Goal: Information Seeking & Learning: Compare options

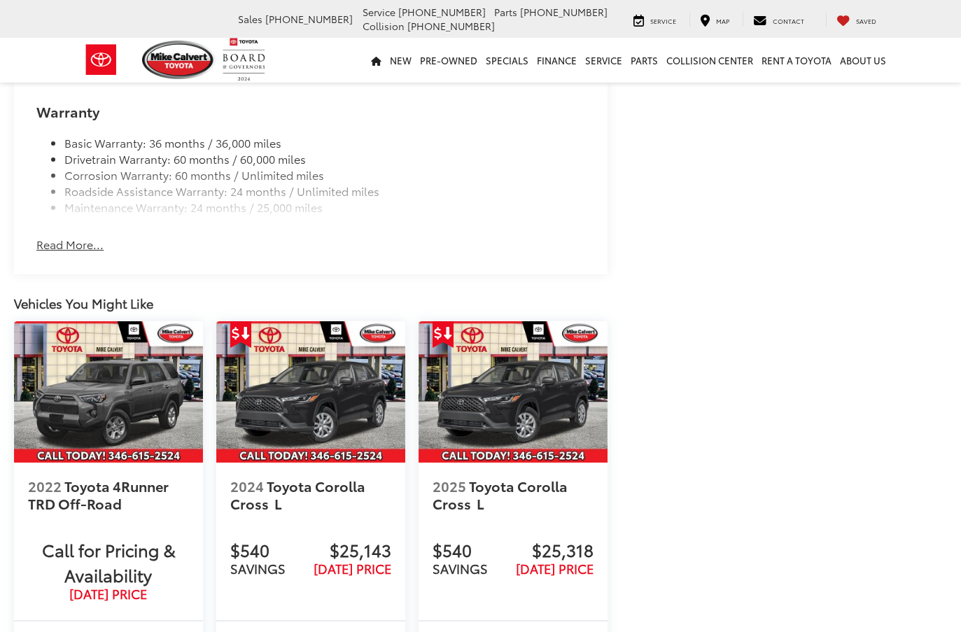
scroll to position [1406, 0]
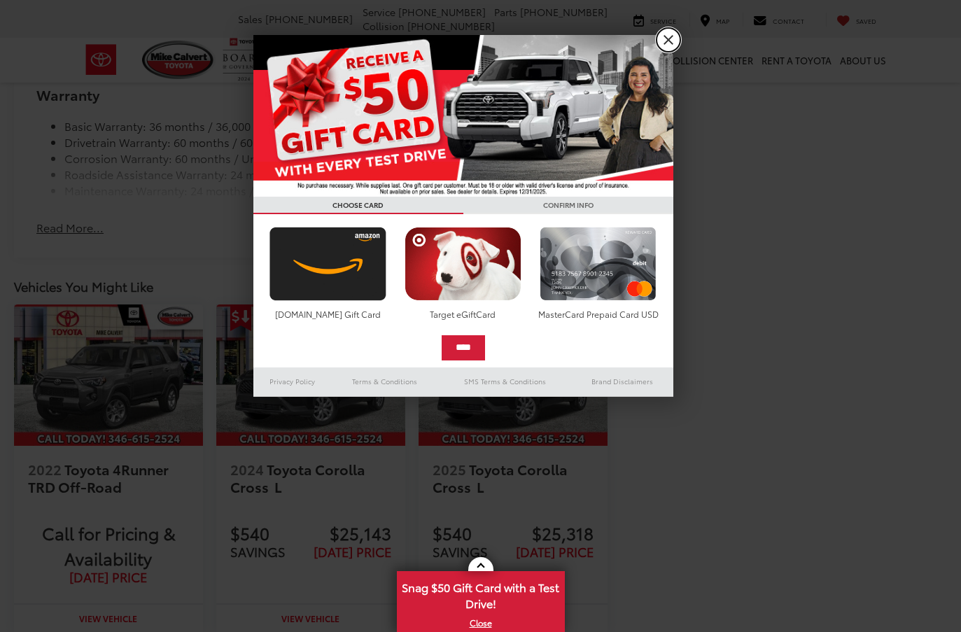
click at [673, 34] on link "X" at bounding box center [669, 40] width 24 height 24
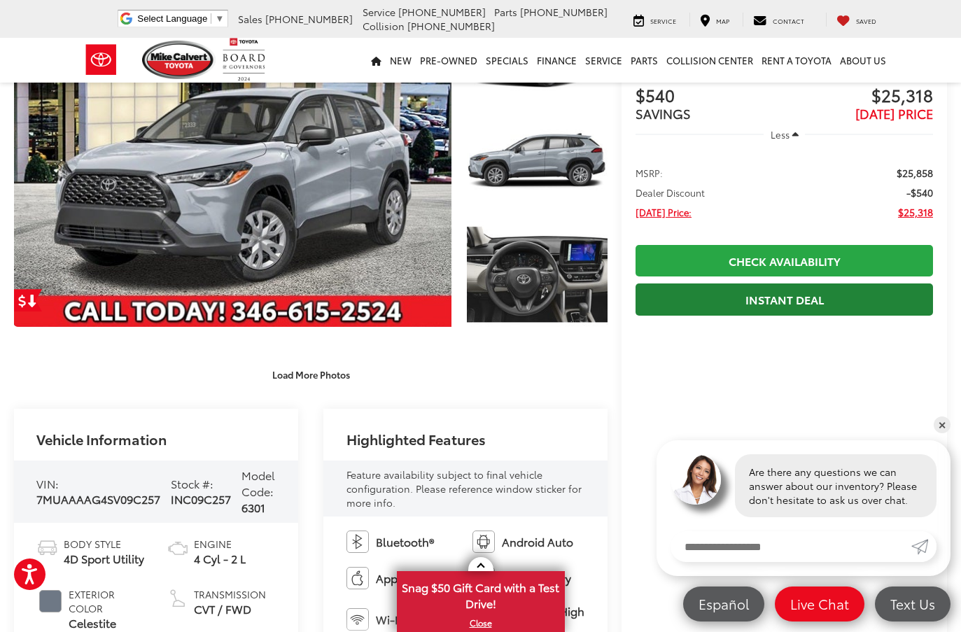
scroll to position [0, 0]
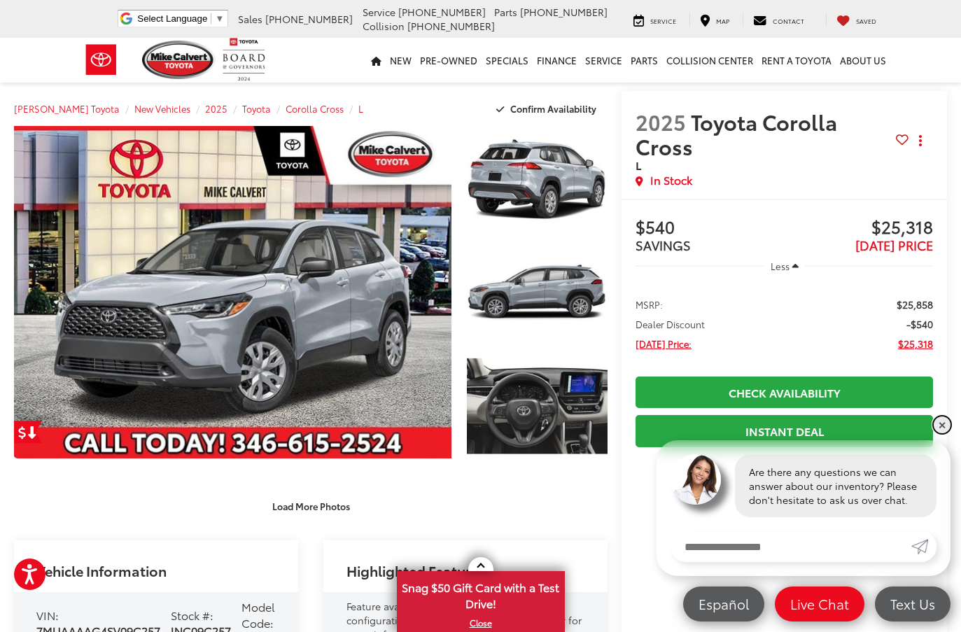
click at [943, 427] on link "✕" at bounding box center [942, 425] width 17 height 17
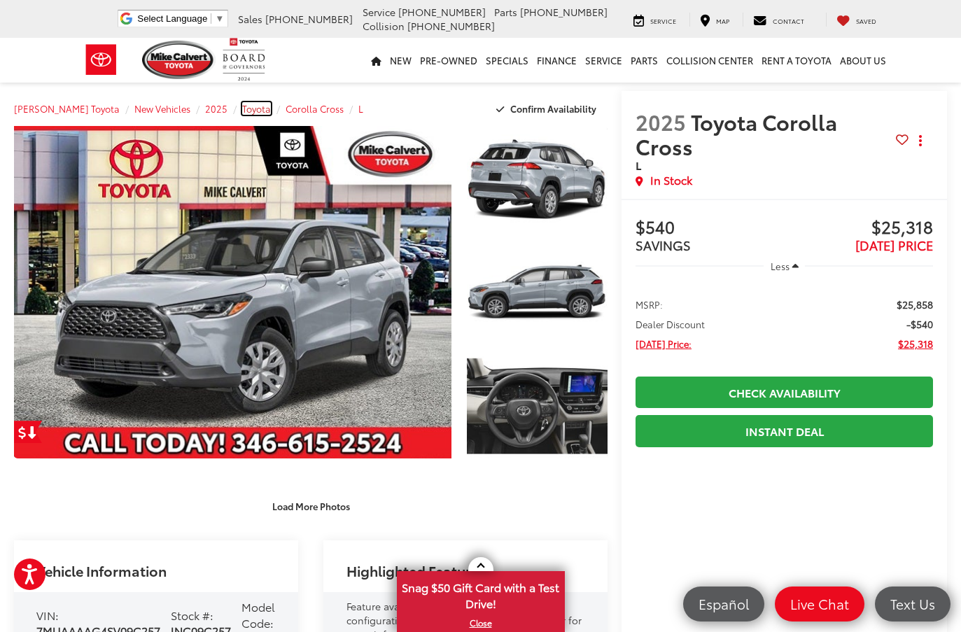
click at [242, 109] on span "Toyota" at bounding box center [256, 108] width 29 height 13
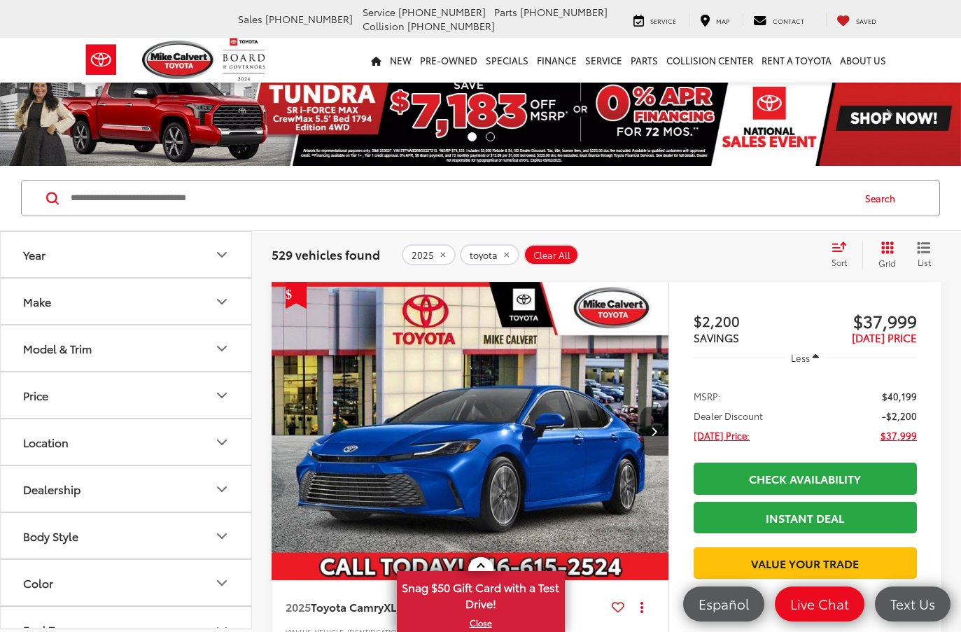
click at [216, 345] on icon "Model & Trim" at bounding box center [222, 348] width 17 height 17
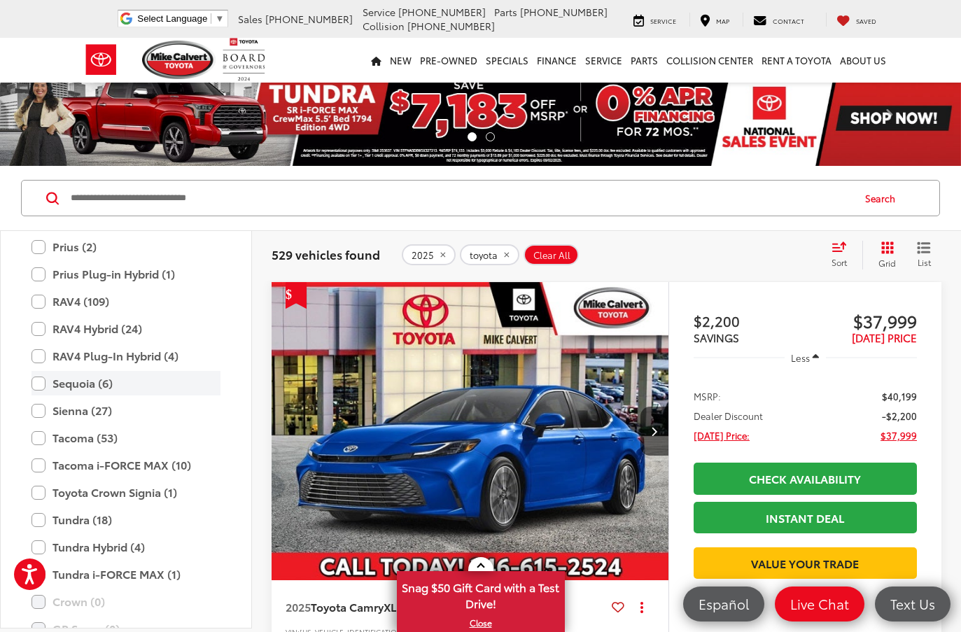
scroll to position [622, 0]
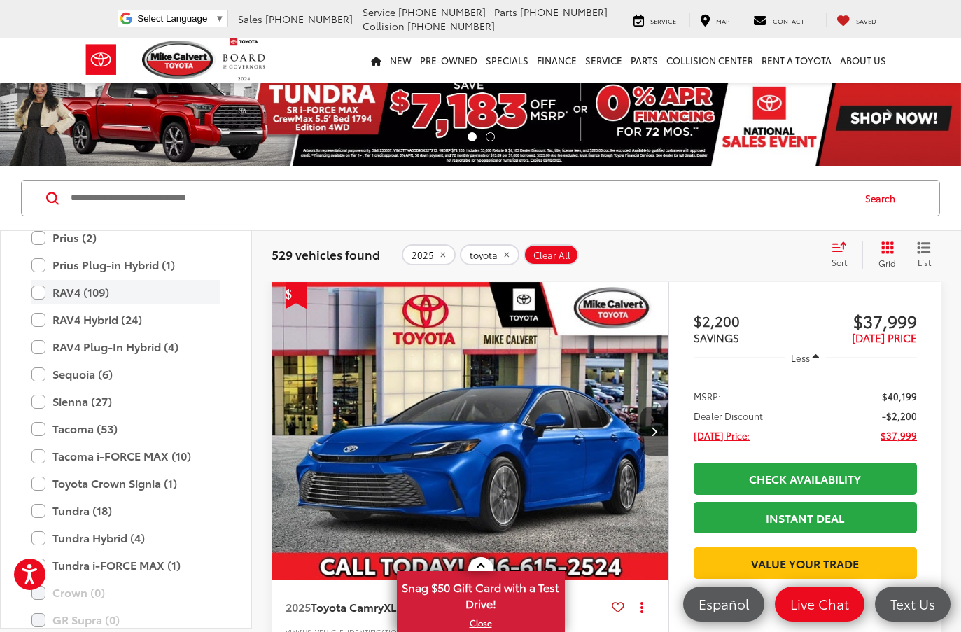
click at [39, 292] on label "RAV4 (109)" at bounding box center [126, 292] width 189 height 25
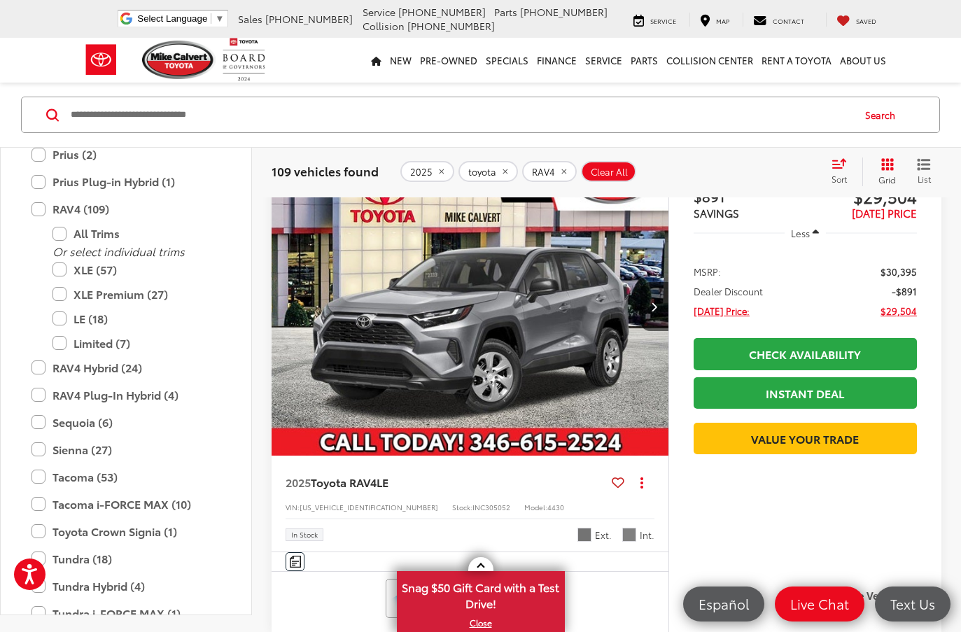
scroll to position [140, 0]
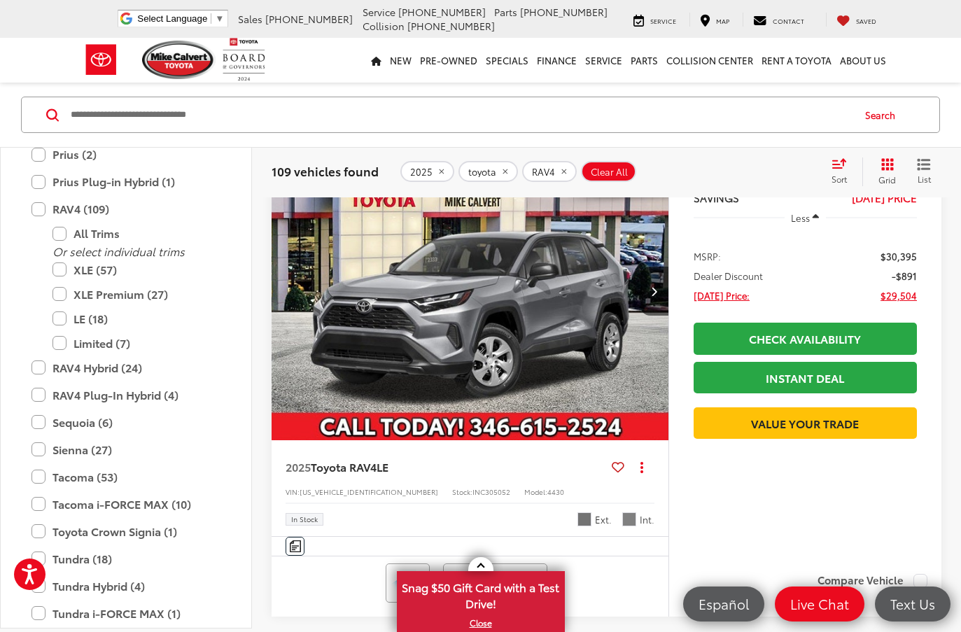
click at [524, 299] on img "2025 Toyota RAV4 LE 0" at bounding box center [470, 291] width 399 height 299
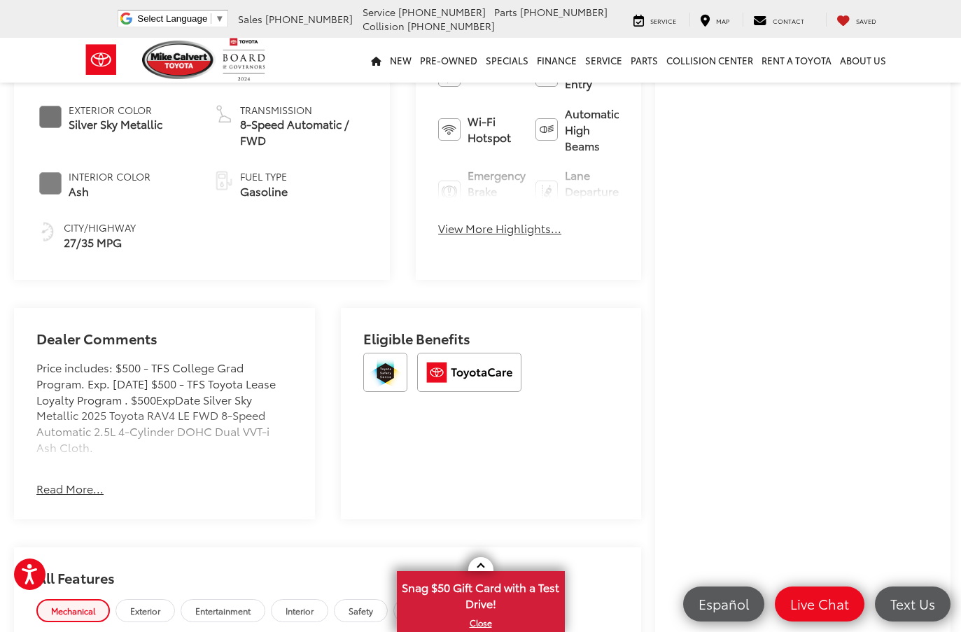
scroll to position [560, 0]
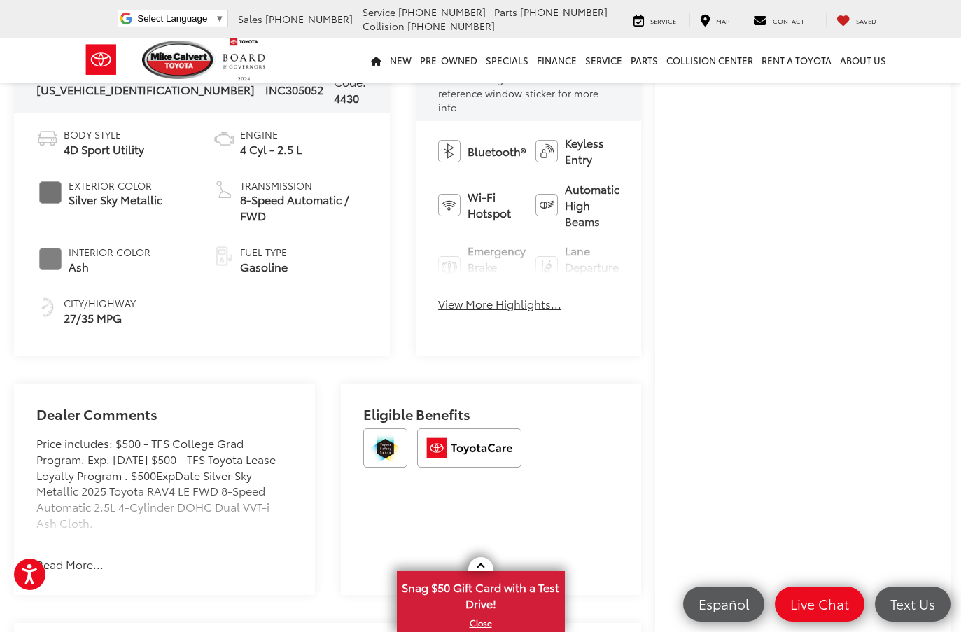
click at [601, 425] on div "Eligible Benefits" at bounding box center [491, 489] width 301 height 211
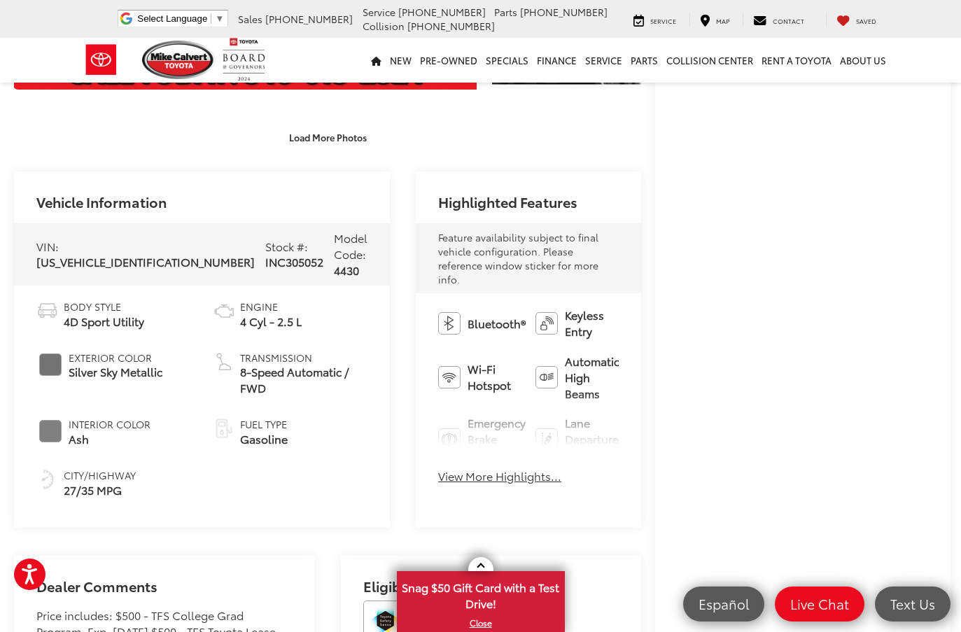
scroll to position [350, 0]
